Goal: Task Accomplishment & Management: Manage account settings

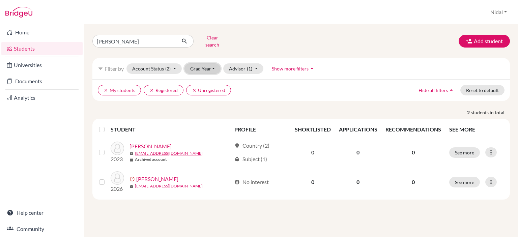
click at [208, 64] on button "Grad Year" at bounding box center [202, 68] width 36 height 10
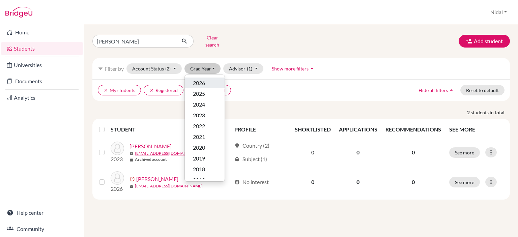
click at [201, 79] on span "2026" at bounding box center [199, 83] width 12 height 8
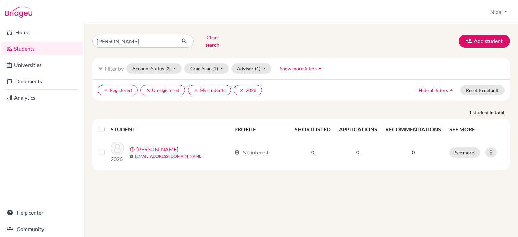
click at [144, 47] on div "nassar Clear search Add student filter_list Filter by Account Status (2) Active…" at bounding box center [301, 101] width 418 height 138
drag, startPoint x: 149, startPoint y: 40, endPoint x: 81, endPoint y: 44, distance: 68.2
click at [81, 44] on div "Home Students Universities Documents Analytics Help center Community Students o…" at bounding box center [259, 118] width 518 height 237
type input "SARI"
click button "submit" at bounding box center [185, 41] width 18 height 13
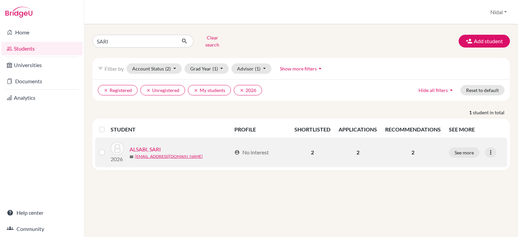
click at [147, 145] on link "ALSABI, SARI" at bounding box center [145, 149] width 31 height 8
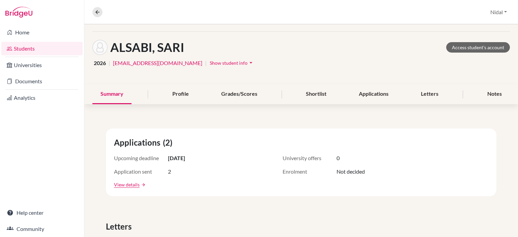
scroll to position [34, 0]
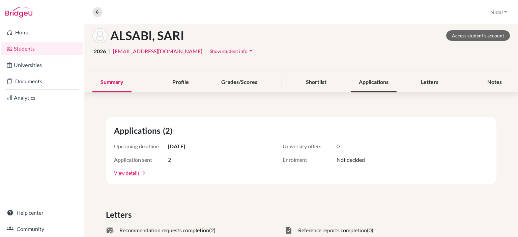
click at [367, 77] on div "Applications" at bounding box center [374, 83] width 46 height 20
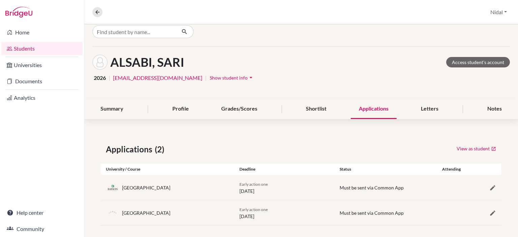
scroll to position [11, 0]
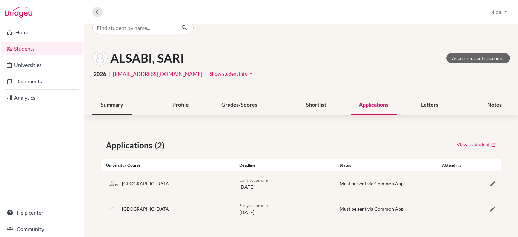
click at [120, 101] on div "Summary" at bounding box center [111, 105] width 39 height 20
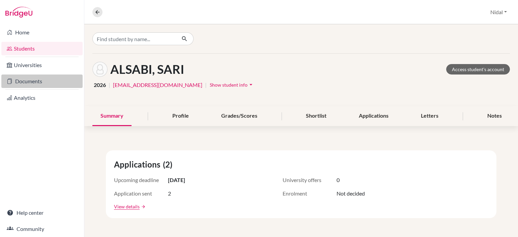
click at [17, 79] on link "Documents" at bounding box center [41, 81] width 81 height 13
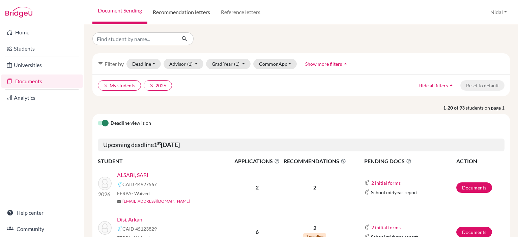
click at [176, 15] on link "Recommendation letters" at bounding box center [181, 12] width 68 height 24
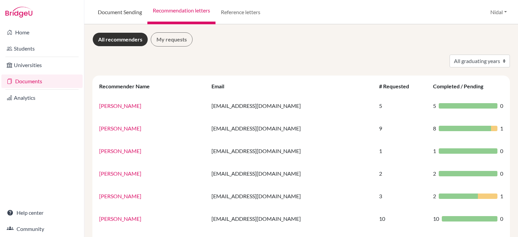
click at [132, 7] on link "Document Sending" at bounding box center [119, 12] width 55 height 24
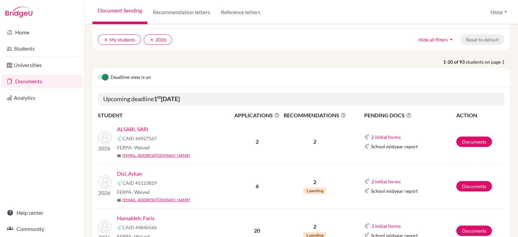
scroll to position [67, 0]
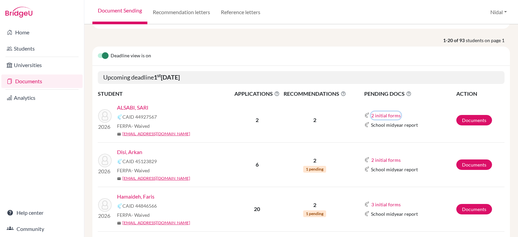
click at [378, 114] on button "2 initial forms" at bounding box center [386, 116] width 30 height 8
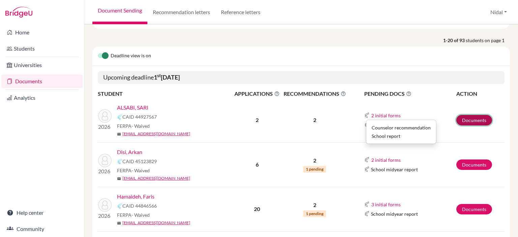
click at [466, 117] on link "Documents" at bounding box center [474, 120] width 36 height 10
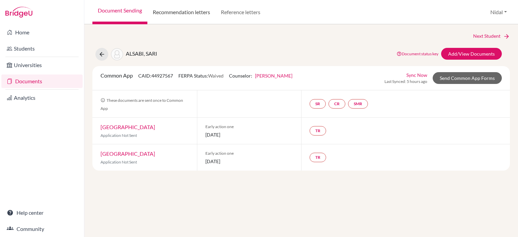
click at [203, 16] on link "Recommendation letters" at bounding box center [181, 12] width 68 height 24
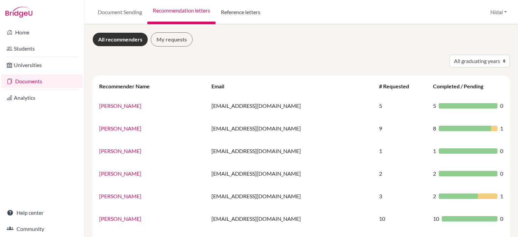
click at [223, 18] on link "Reference letters" at bounding box center [241, 12] width 50 height 24
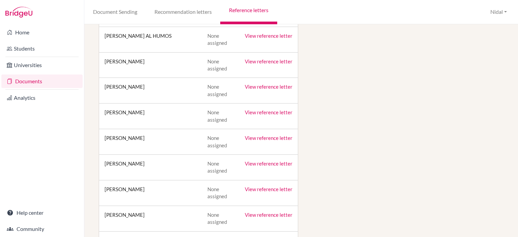
scroll to position [405, 0]
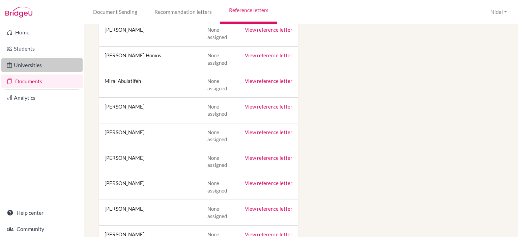
click at [26, 64] on link "Universities" at bounding box center [41, 64] width 81 height 13
